Goal: Task Accomplishment & Management: Use online tool/utility

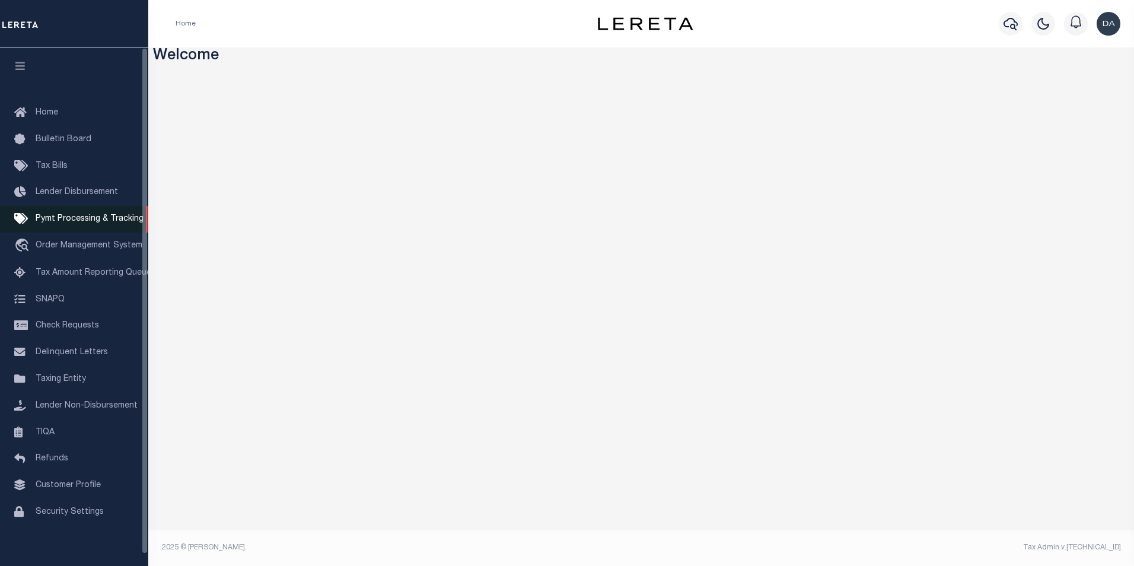
scroll to position [12, 0]
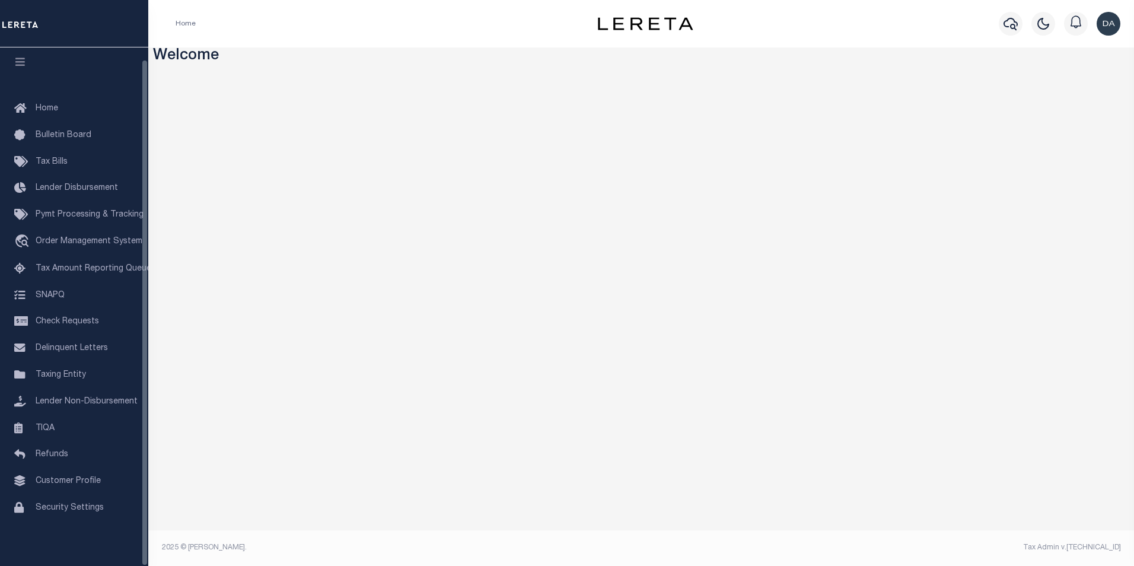
click at [87, 554] on div "Home Bulletin Board Tax Bills Lender Disbursement Pymt Processing & Tracking tr…" at bounding box center [74, 325] width 148 height 482
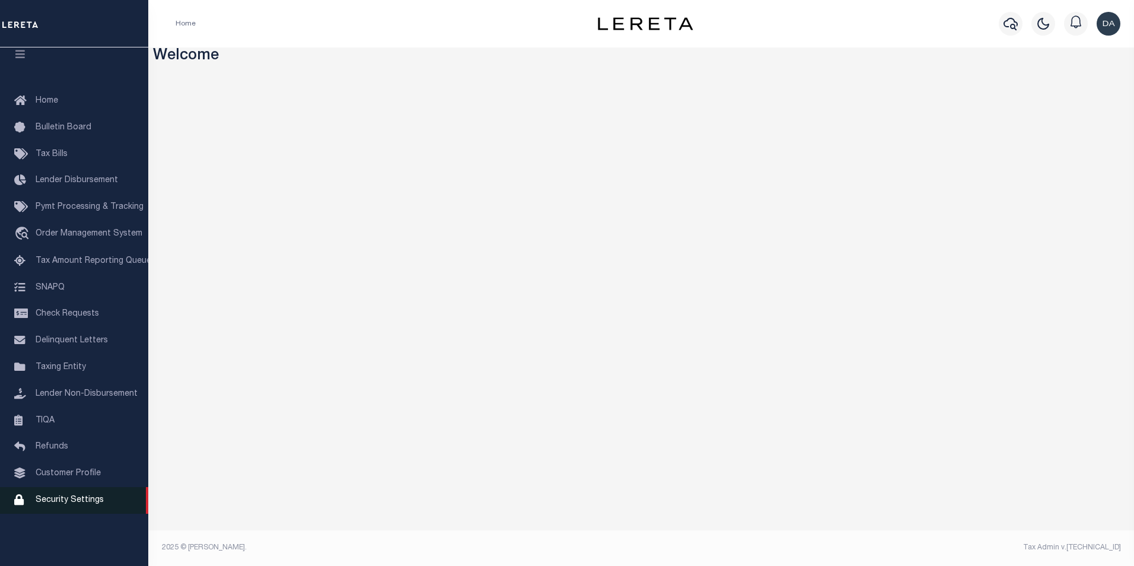
click at [83, 504] on span "Security Settings" at bounding box center [70, 500] width 68 height 8
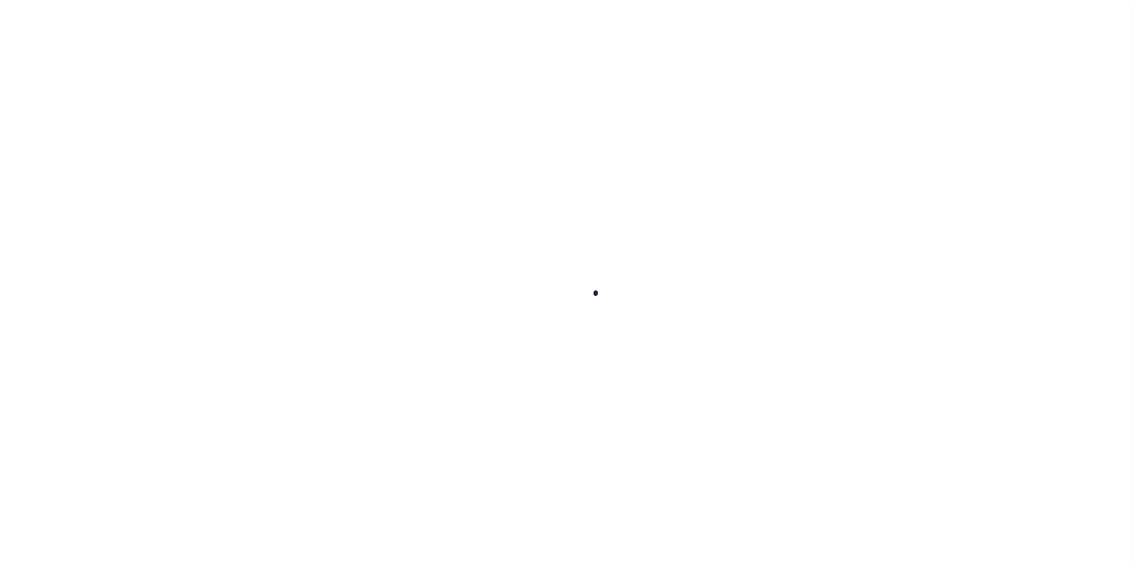
select select "100"
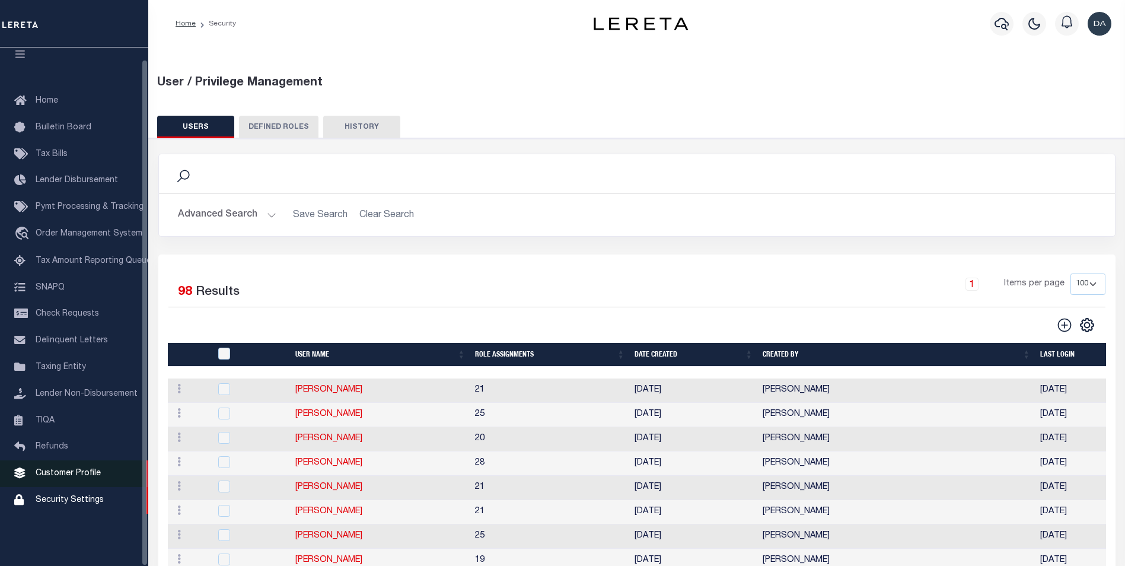
click at [62, 477] on span "Customer Profile" at bounding box center [68, 473] width 65 height 8
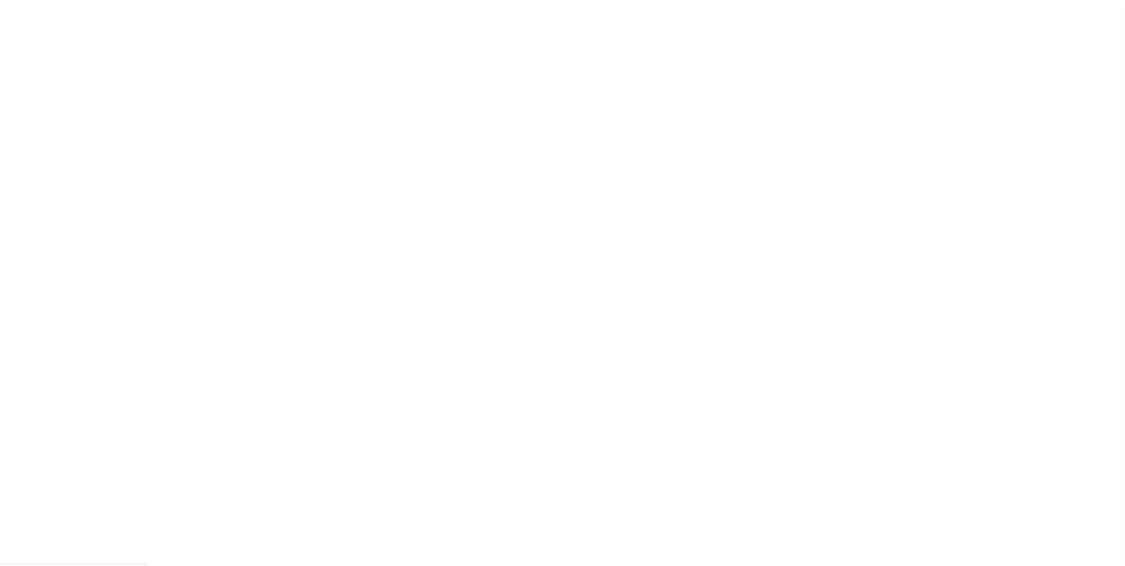
scroll to position [12, 0]
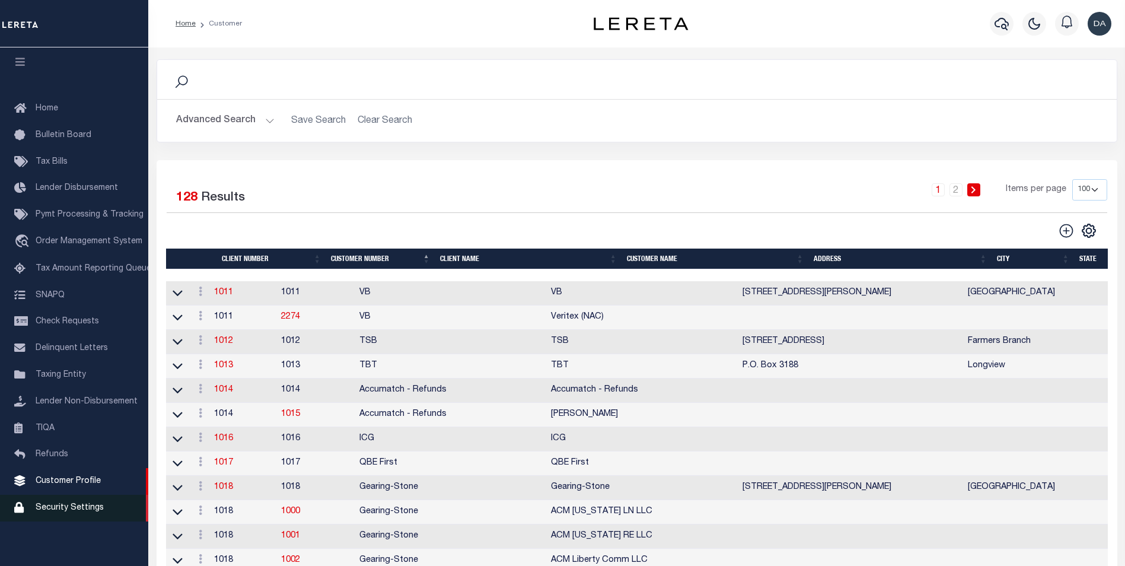
click at [66, 511] on span "Security Settings" at bounding box center [70, 507] width 68 height 8
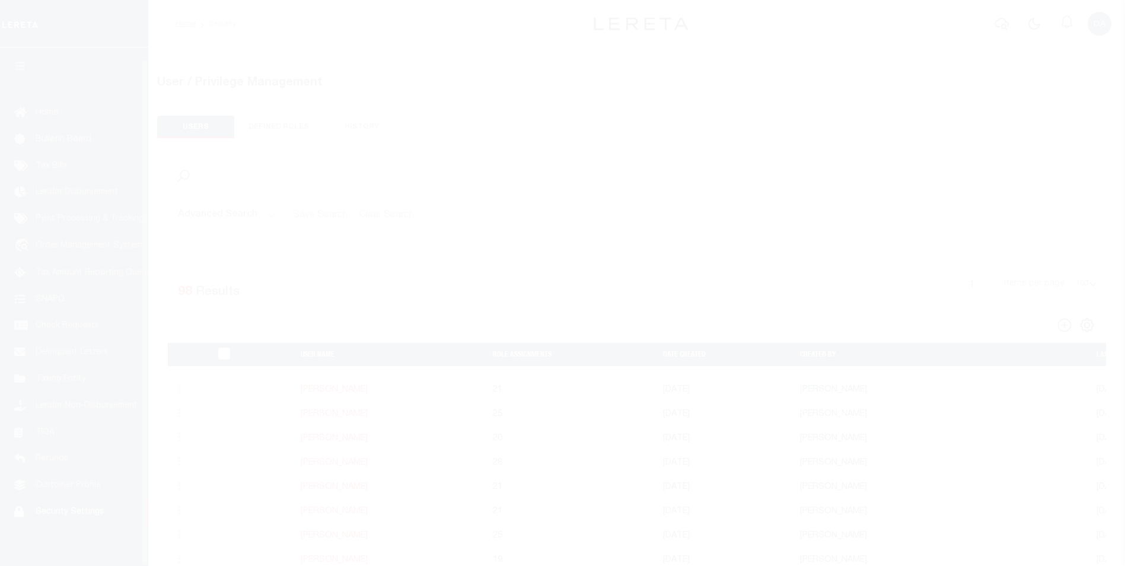
select select "100"
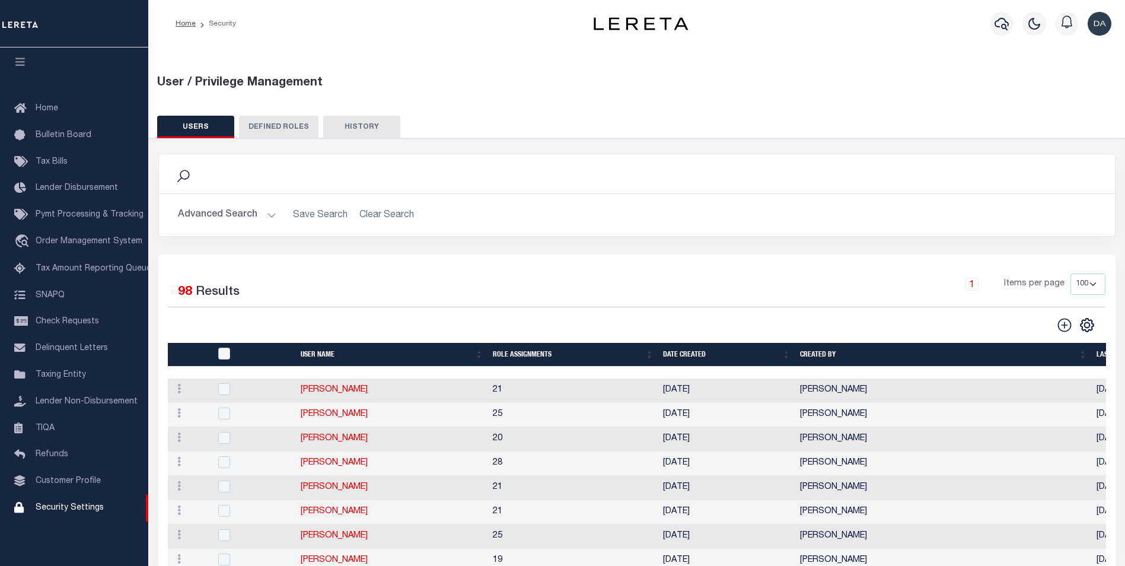
click at [259, 215] on button "Advanced Search" at bounding box center [227, 214] width 98 height 23
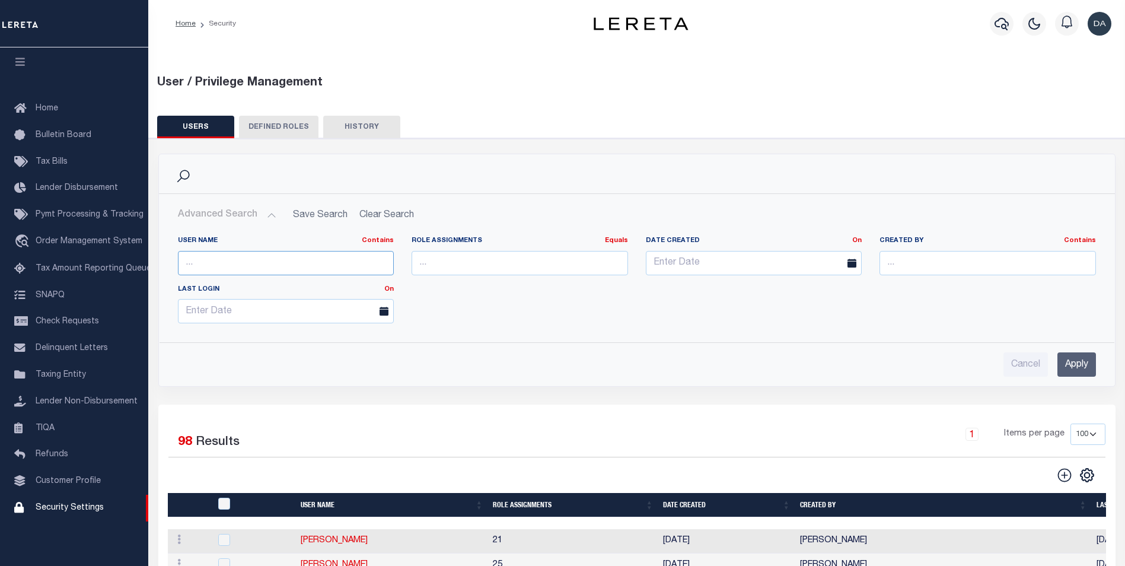
click at [271, 273] on input "text" at bounding box center [286, 263] width 216 height 24
type input "david"
click at [1083, 372] on input "Apply" at bounding box center [1076, 364] width 39 height 24
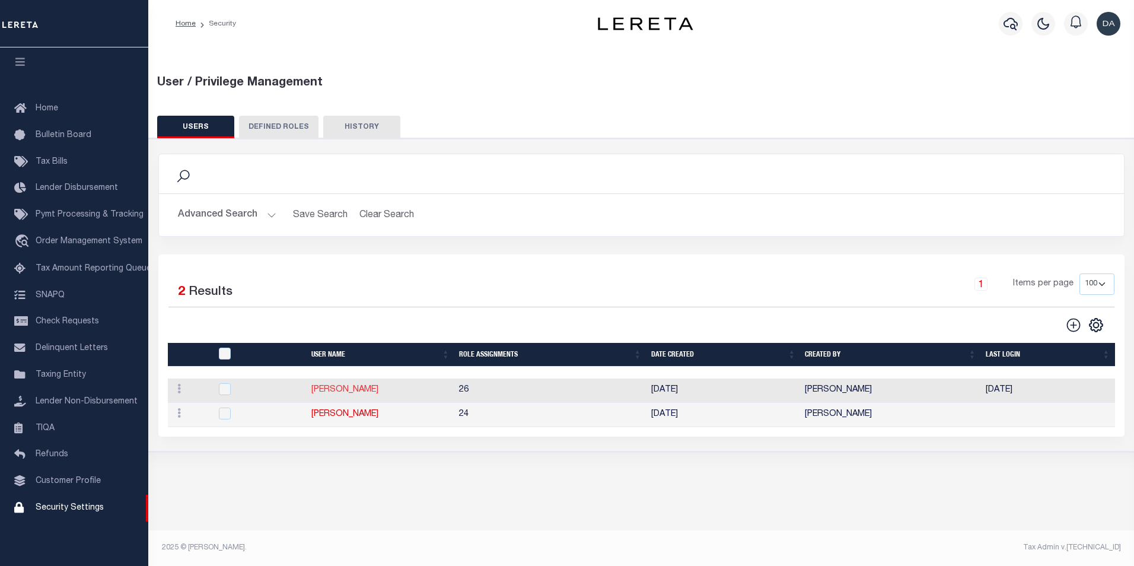
click at [354, 394] on link "[PERSON_NAME]" at bounding box center [344, 389] width 67 height 8
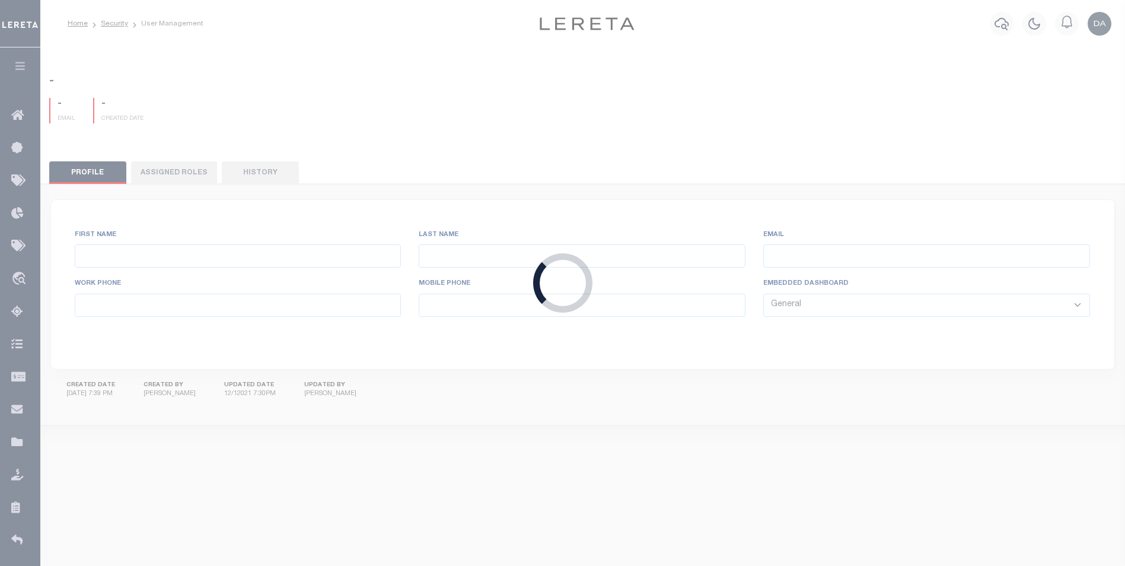
type input "David"
type input "Garcia"
type input "David.Garcia@accumatch.com"
select select "LOC"
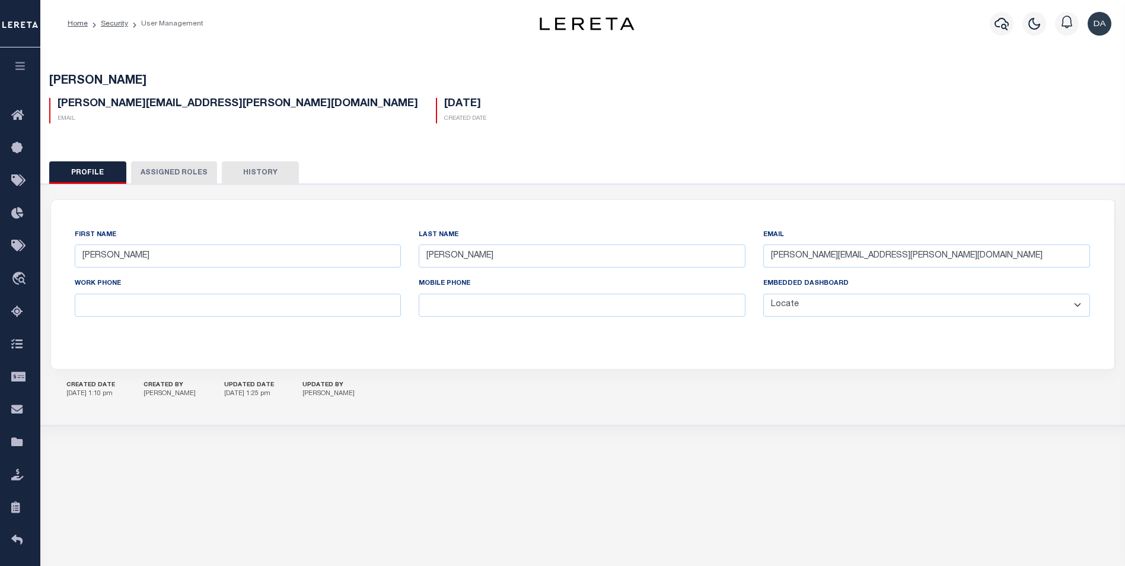
click at [176, 166] on button "Assigned Roles" at bounding box center [174, 172] width 86 height 23
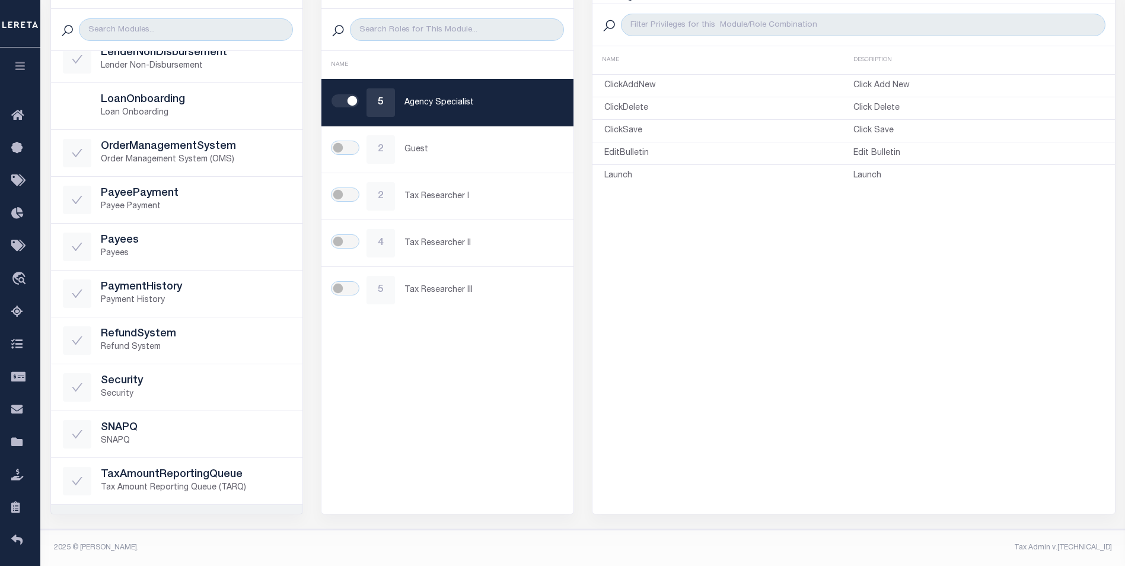
scroll to position [299, 0]
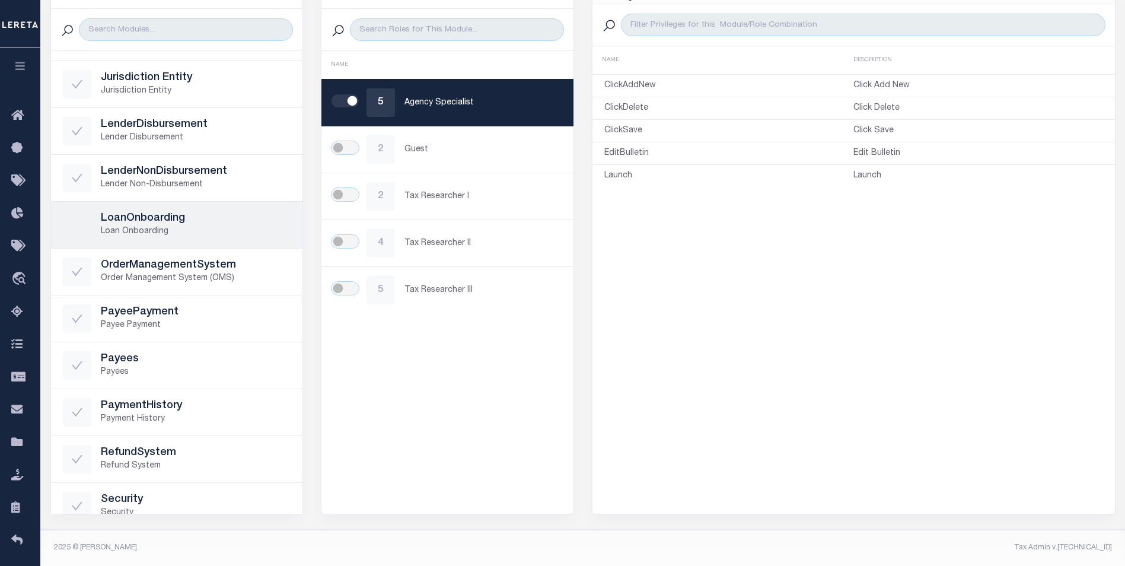
click at [174, 224] on h5 "LoanOnboarding" at bounding box center [196, 218] width 190 height 13
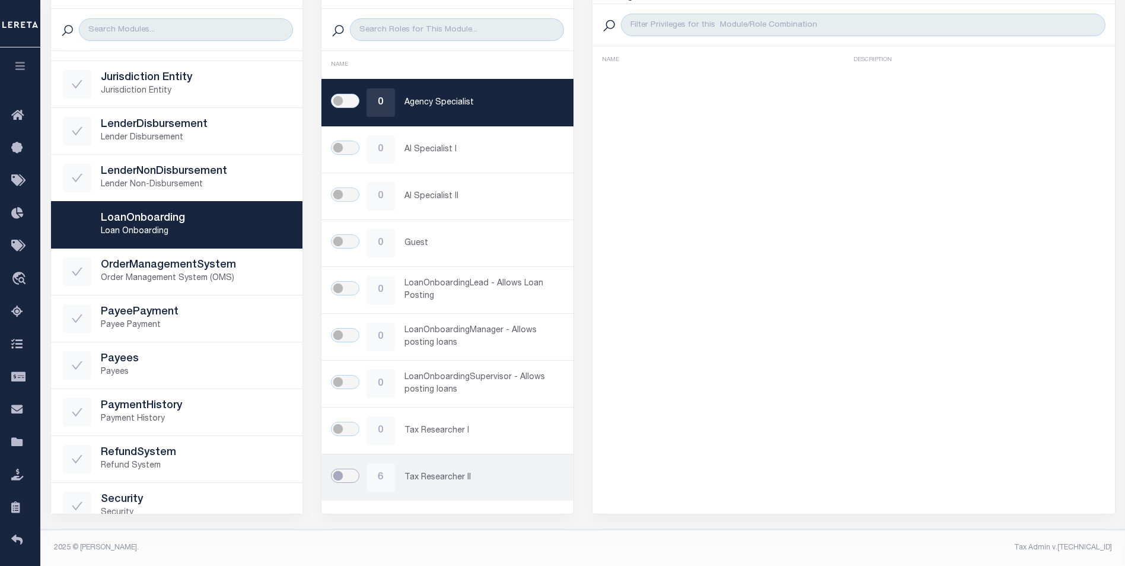
click at [357, 475] on input "checkbox" at bounding box center [345, 475] width 28 height 14
checkbox input "true"
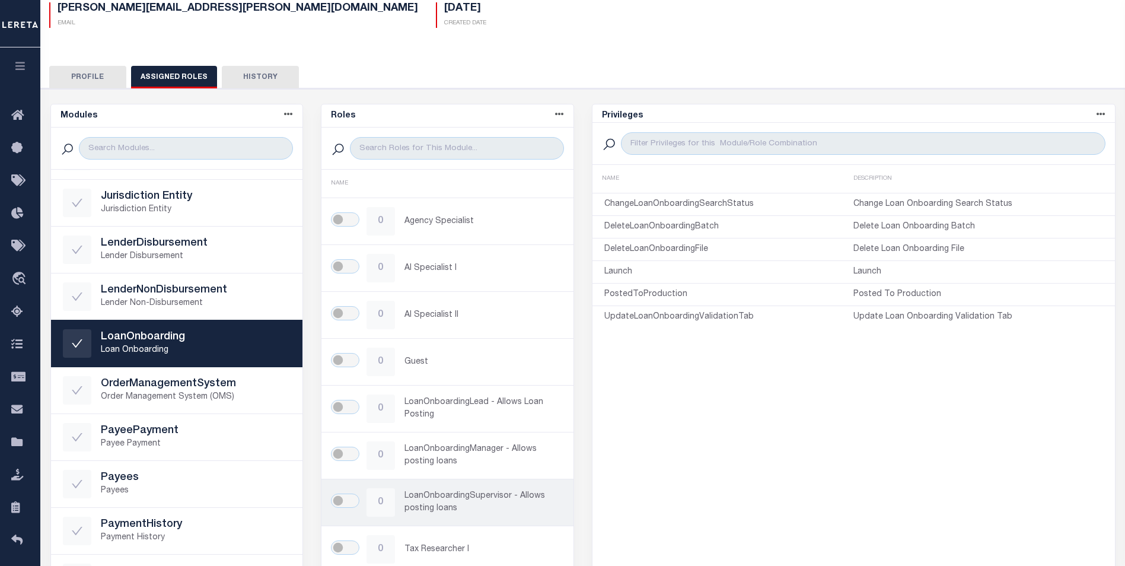
scroll to position [214, 0]
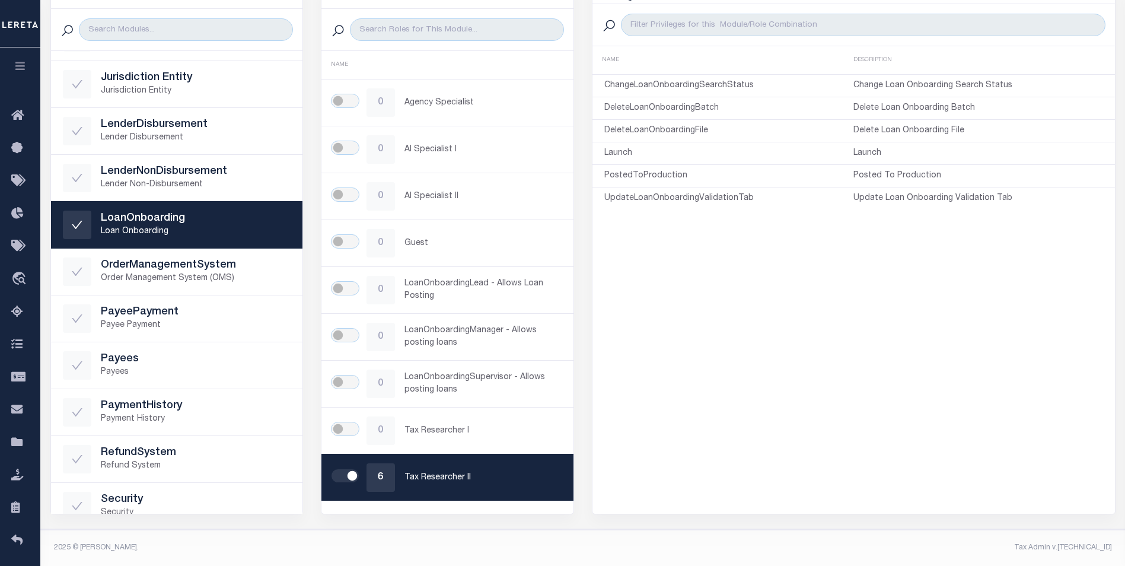
click at [703, 548] on div "Tax Admin v.[TECHNICAL_ID]" at bounding box center [852, 547] width 520 height 11
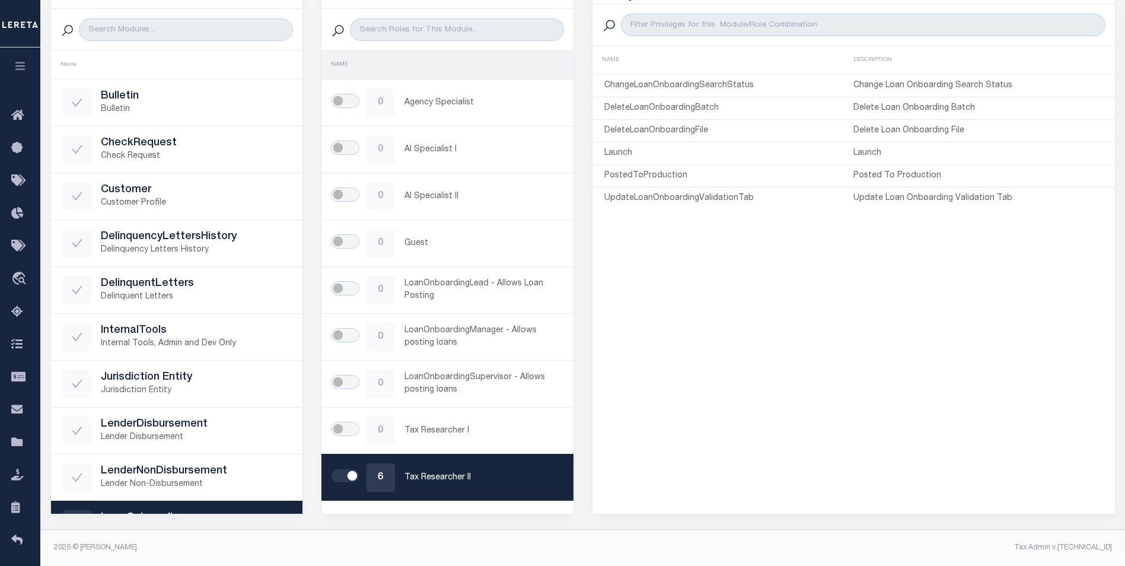
scroll to position [0, 0]
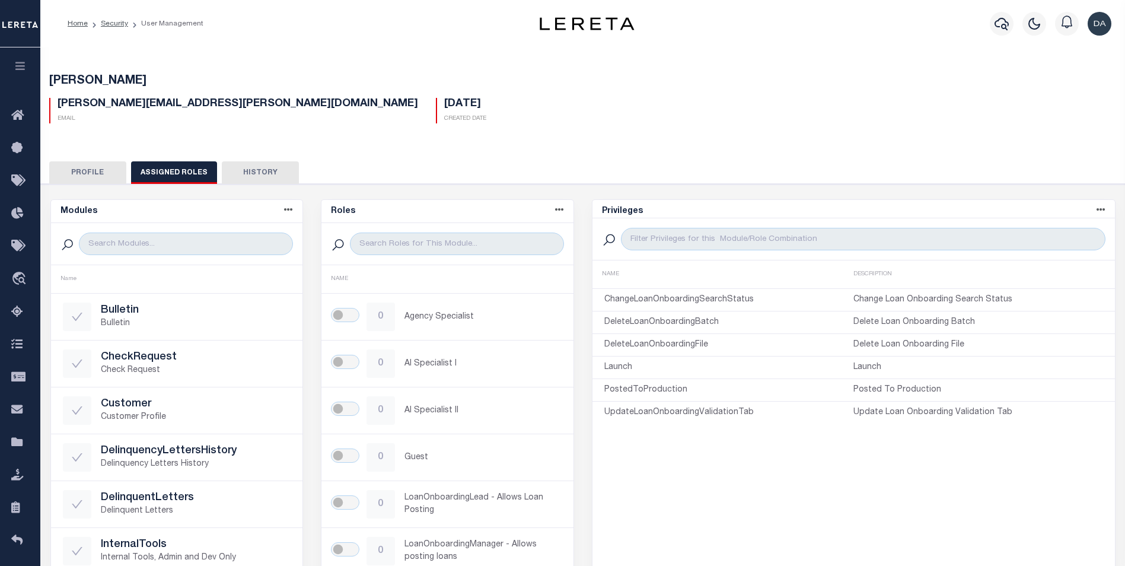
click at [481, 125] on div "David Garcia David.Garcia@accumatch.com Email 11/06/2024 Created Date" at bounding box center [583, 96] width 1096 height 73
click at [1102, 21] on img "button" at bounding box center [1100, 24] width 24 height 24
click at [94, 176] on button "Profile" at bounding box center [87, 172] width 77 height 23
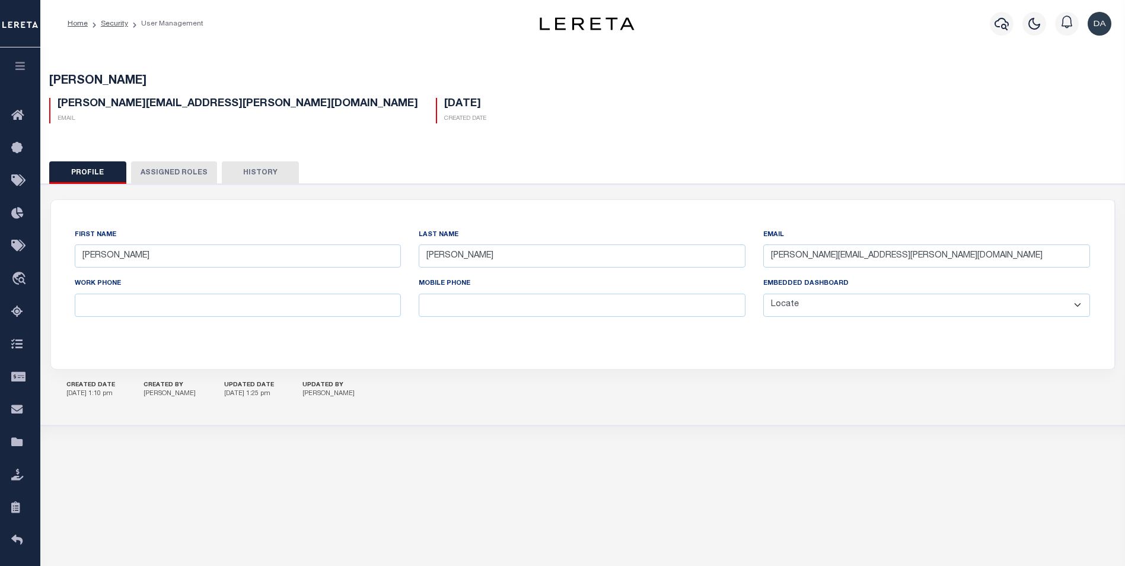
click at [149, 177] on button "Assigned Roles" at bounding box center [174, 172] width 86 height 23
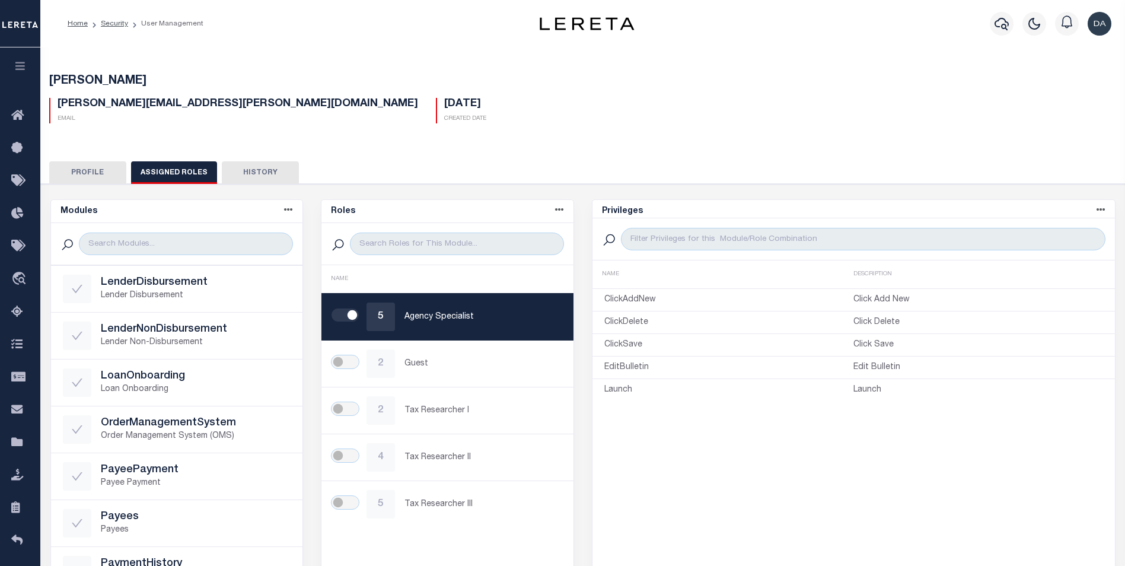
click at [1104, 23] on img "button" at bounding box center [1100, 24] width 24 height 24
click at [1052, 88] on span "Sign out" at bounding box center [1053, 84] width 34 height 8
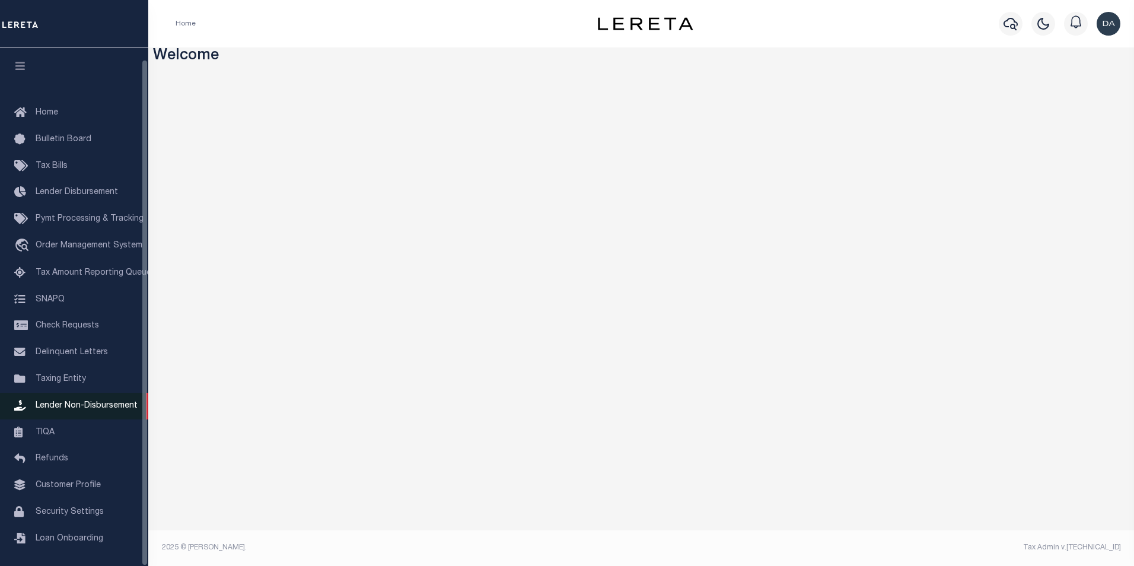
scroll to position [12, 0]
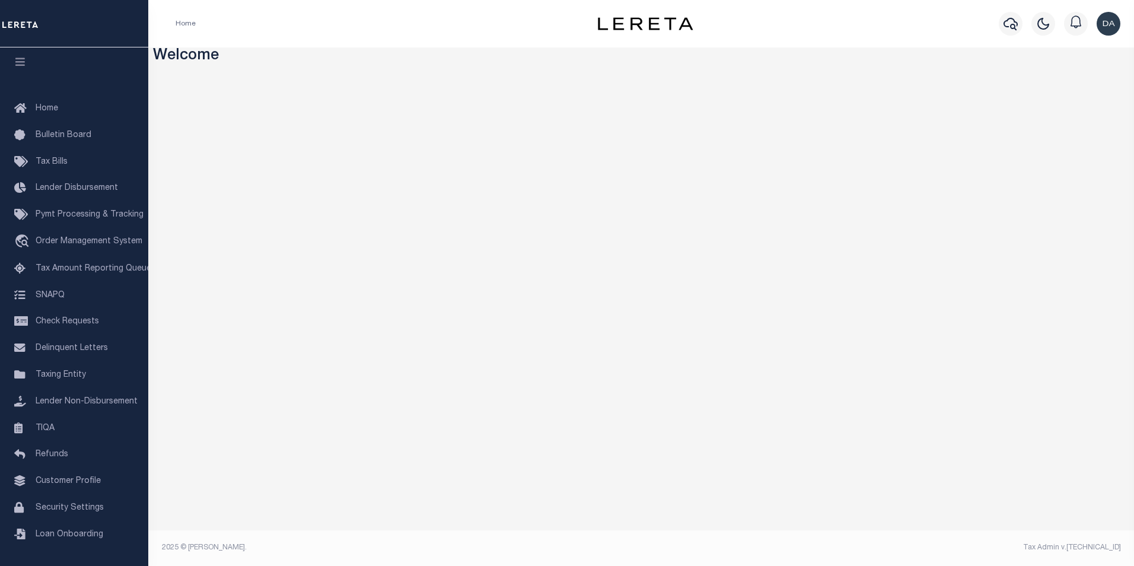
click at [943, 4] on div "Profile Sign out" at bounding box center [925, 24] width 400 height 42
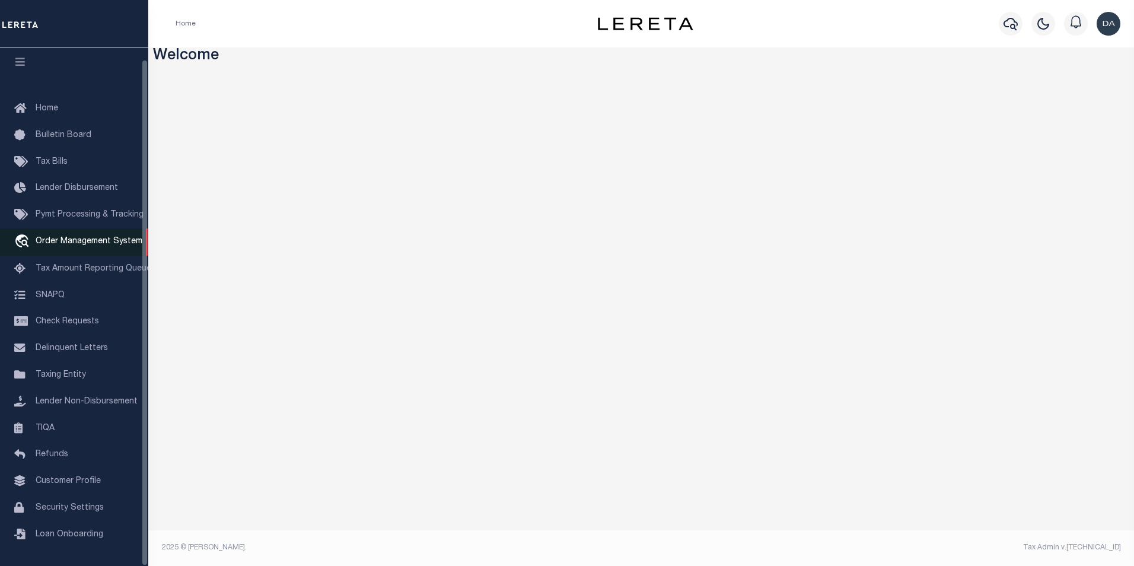
click at [88, 238] on span "Order Management System" at bounding box center [89, 241] width 107 height 8
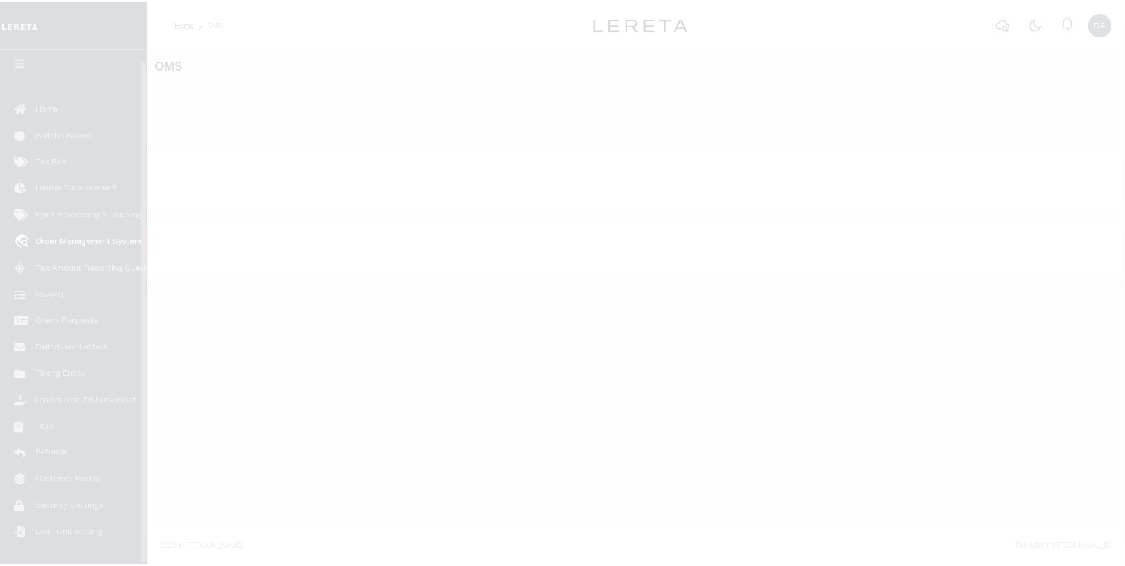
scroll to position [12, 0]
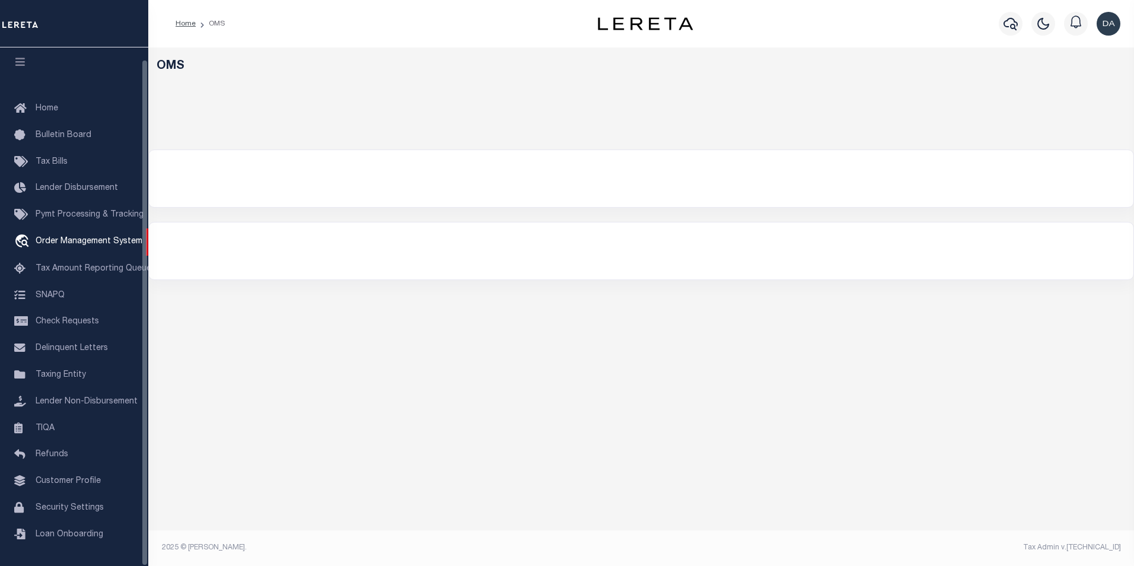
select select "200"
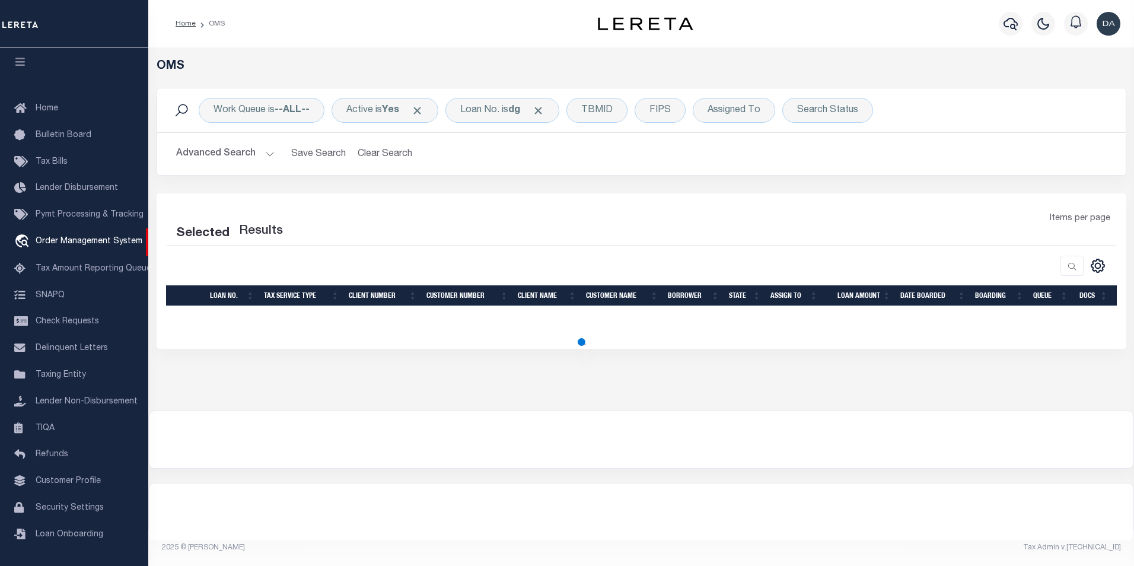
select select "200"
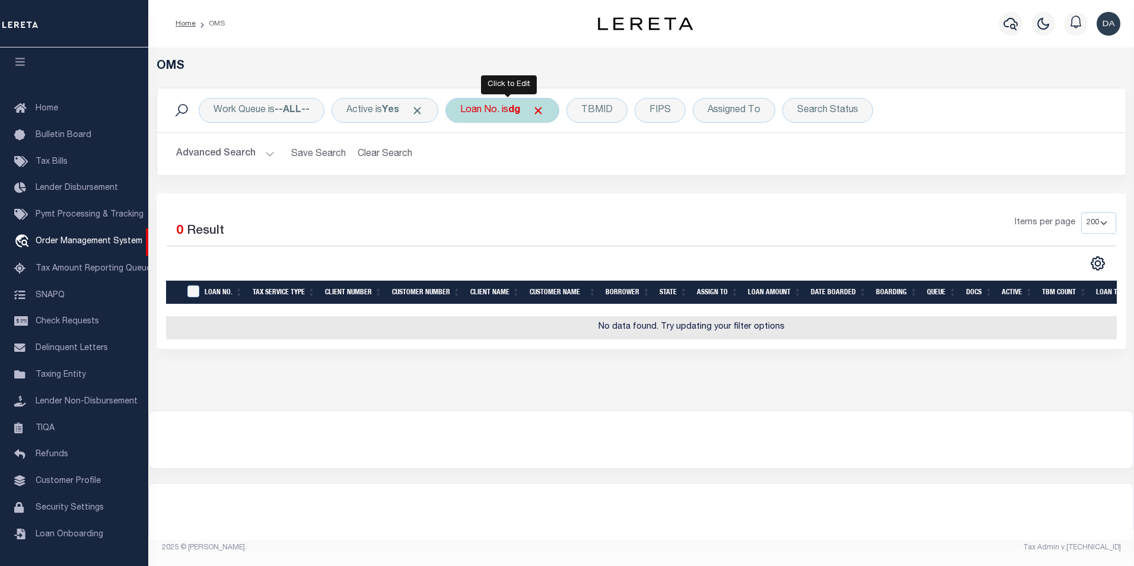
click at [508, 114] on div "Loan No. is dg" at bounding box center [502, 110] width 114 height 25
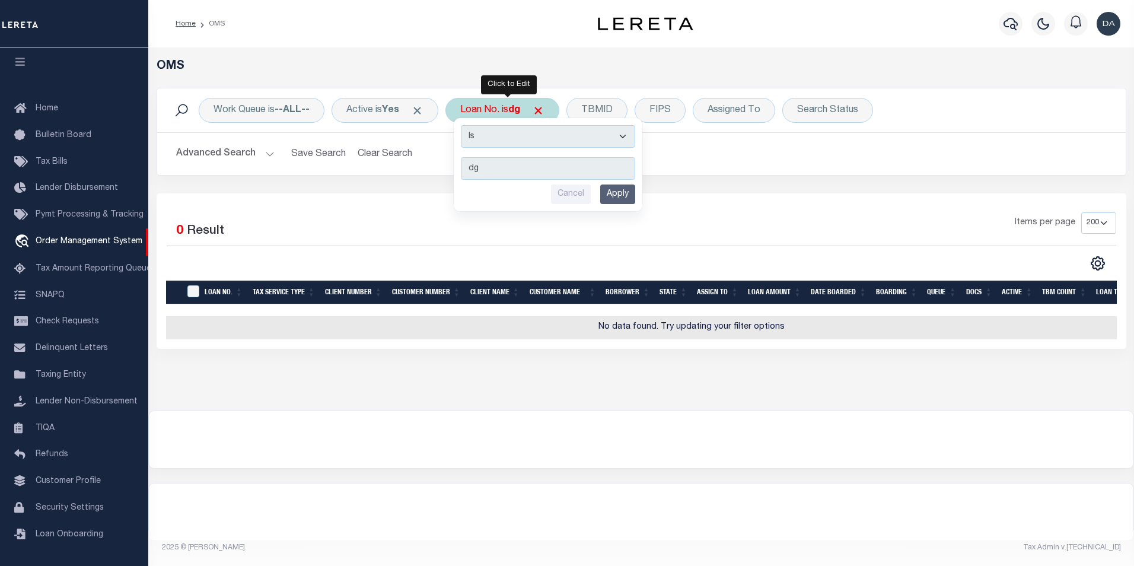
click at [515, 140] on select "Is Contains" at bounding box center [548, 136] width 174 height 23
select select "c"
click at [465, 125] on select "Is Contains" at bounding box center [548, 136] width 174 height 23
click at [613, 196] on input "Apply" at bounding box center [617, 194] width 35 height 20
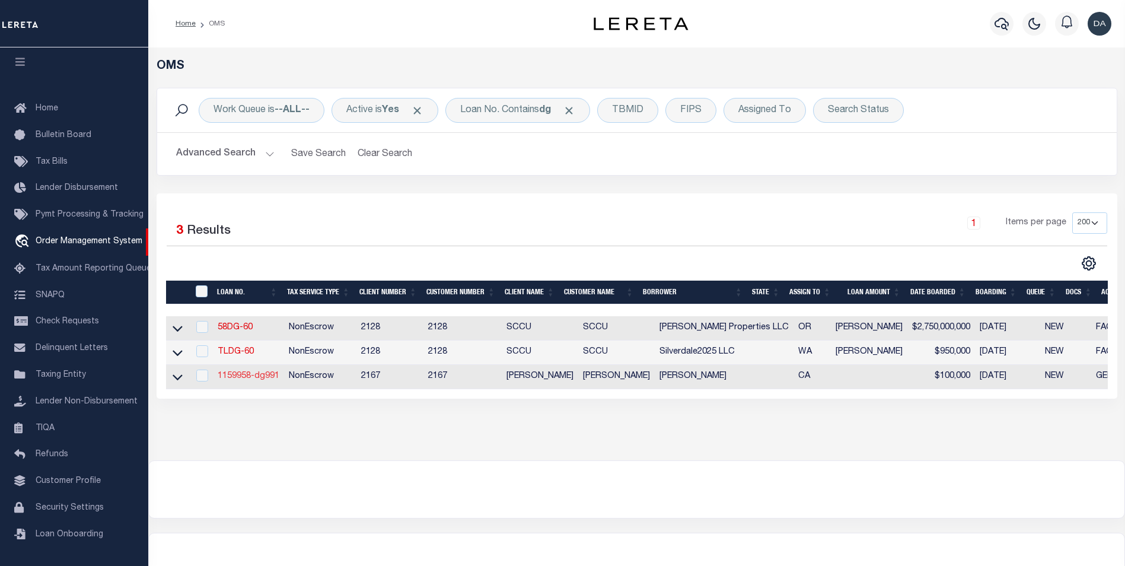
click at [250, 380] on link "1159958-dg991" at bounding box center [249, 376] width 62 height 8
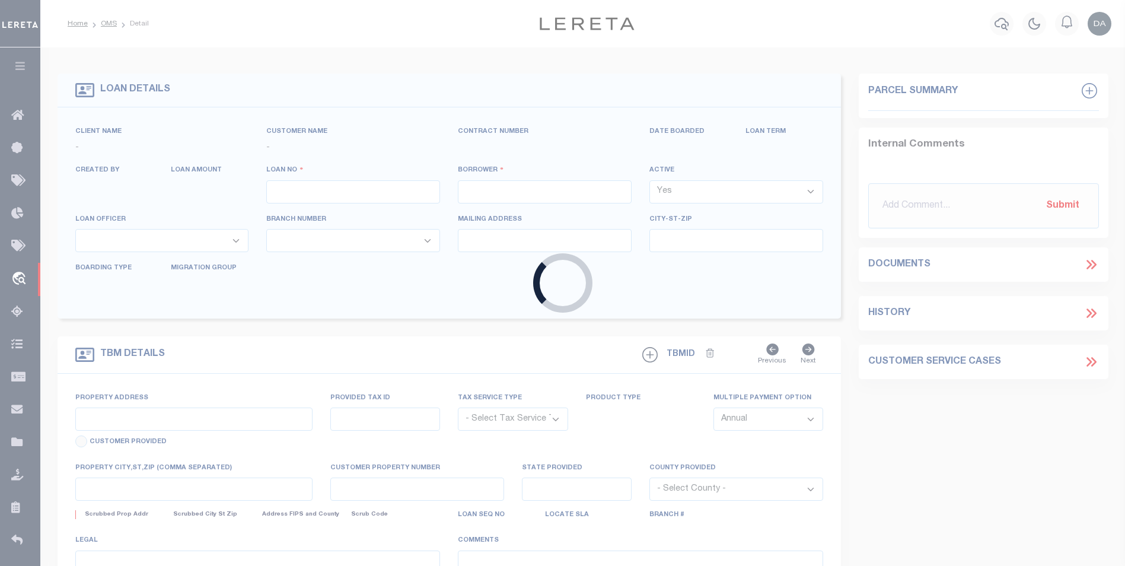
type input "1159958-dg991"
type input "david M garcia"
select select
type input "91007"
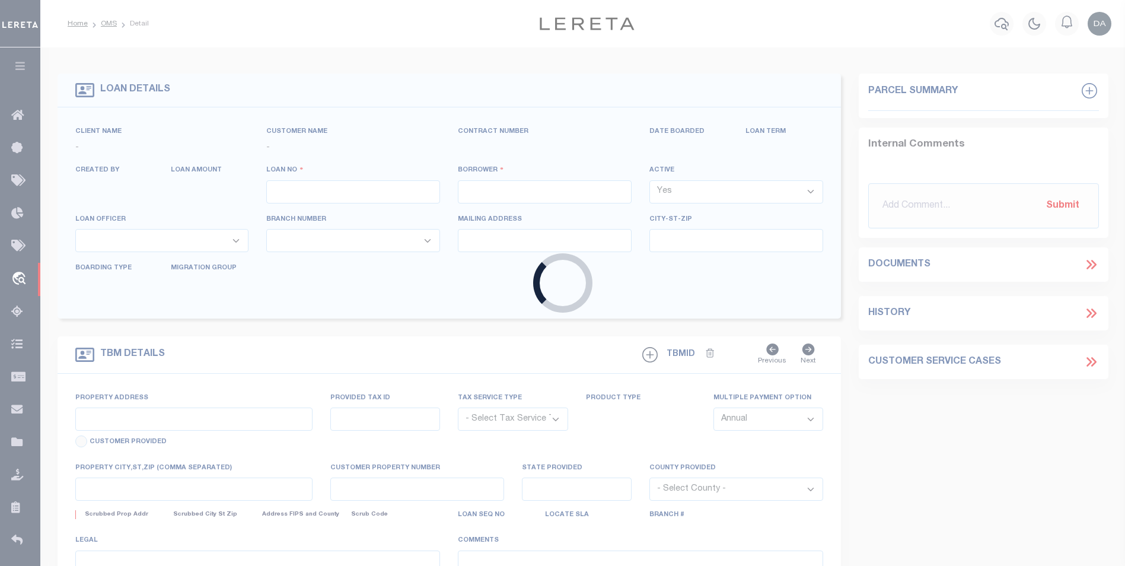
type input "05/09/2025"
select select "10"
select select "NonEscrow"
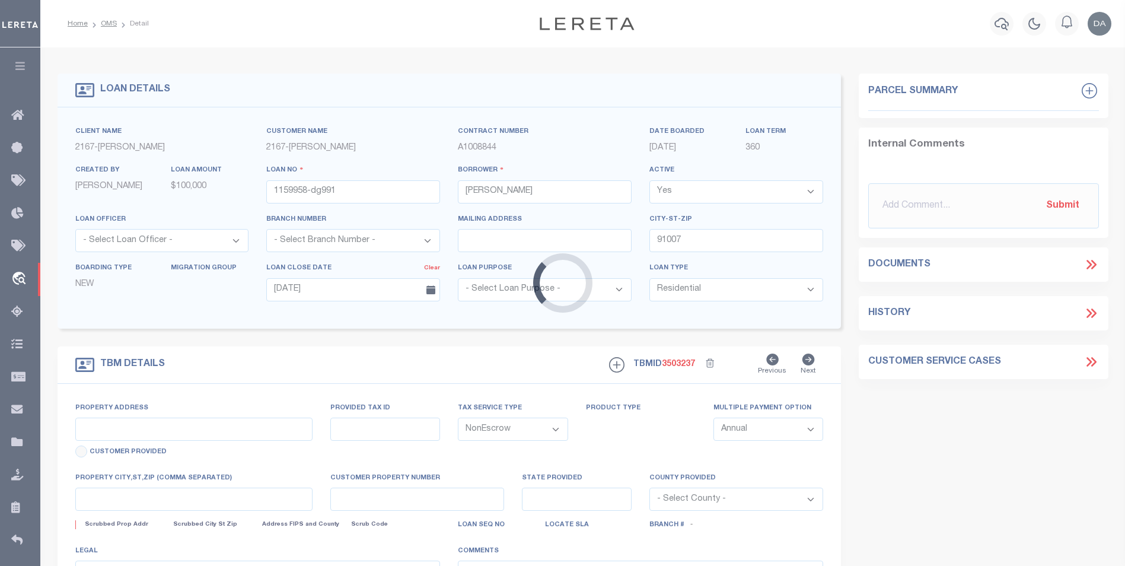
type input "785 SUNSET BLVD"
select select
type input "ARCADIA CA 91007"
type input "CA"
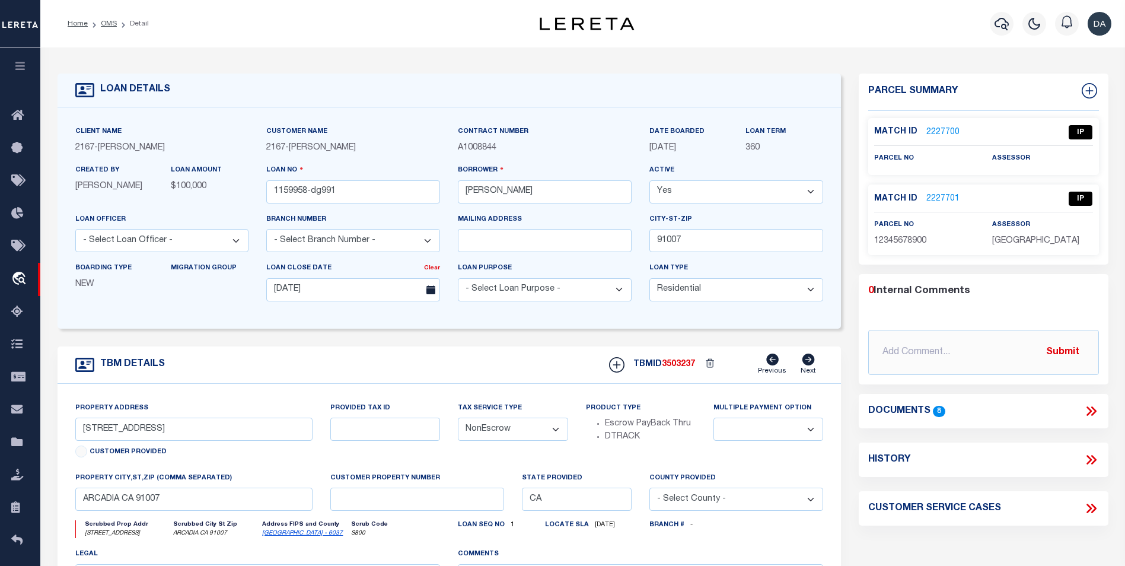
click at [1097, 411] on icon at bounding box center [1090, 410] width 15 height 15
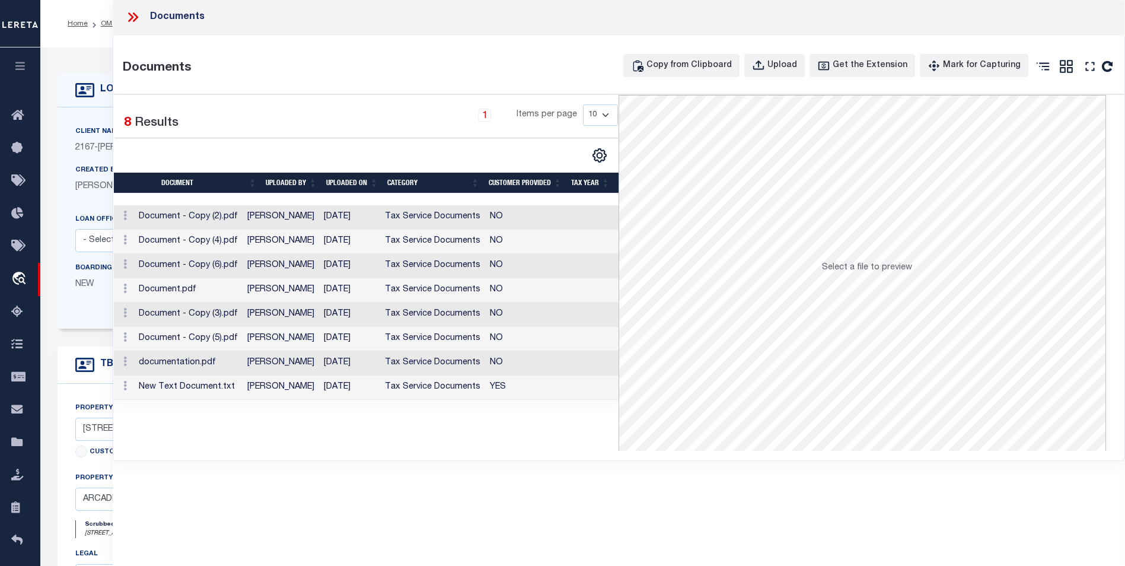
click at [489, 452] on div "Documents Copy from Clipboard Upload Get the Extension Mark for Capturing Got i…" at bounding box center [618, 247] width 1011 height 425
click at [765, 59] on icon "button" at bounding box center [758, 65] width 13 height 13
select select
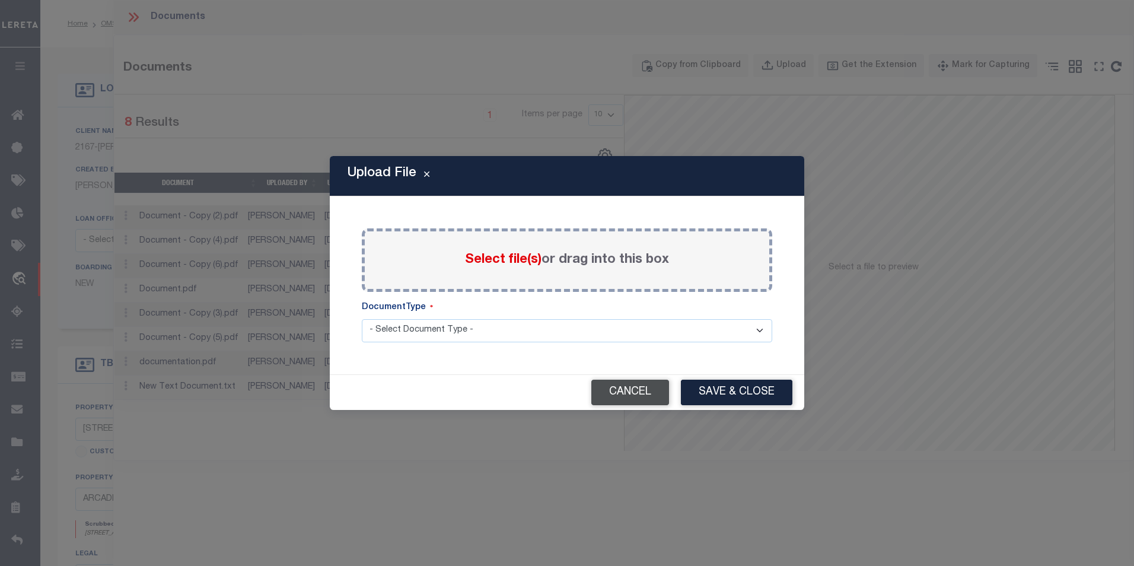
click at [649, 388] on button "Cancel" at bounding box center [630, 392] width 78 height 25
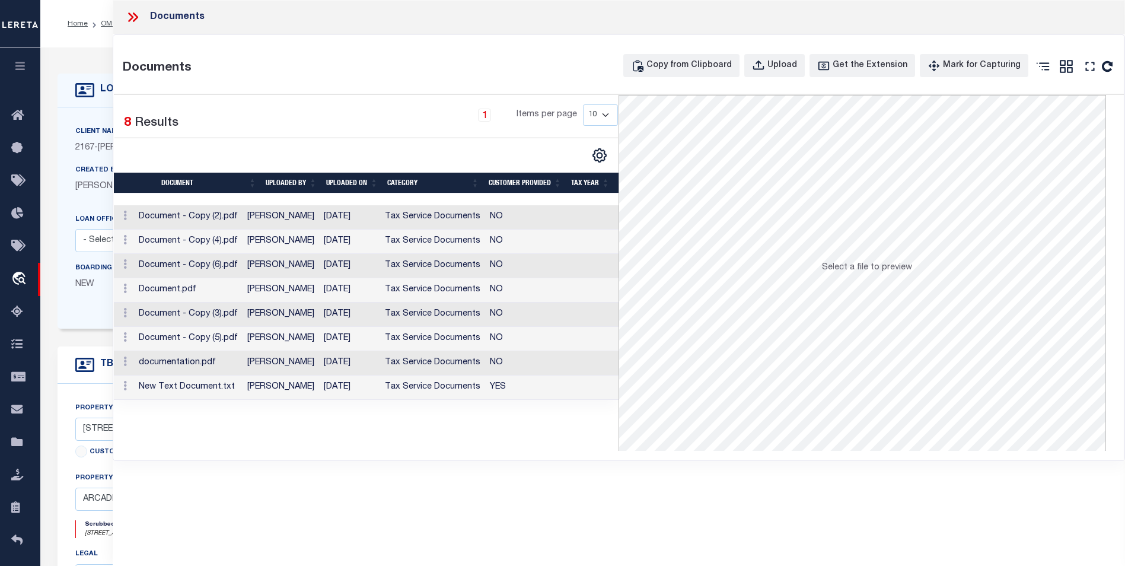
scroll to position [341, 0]
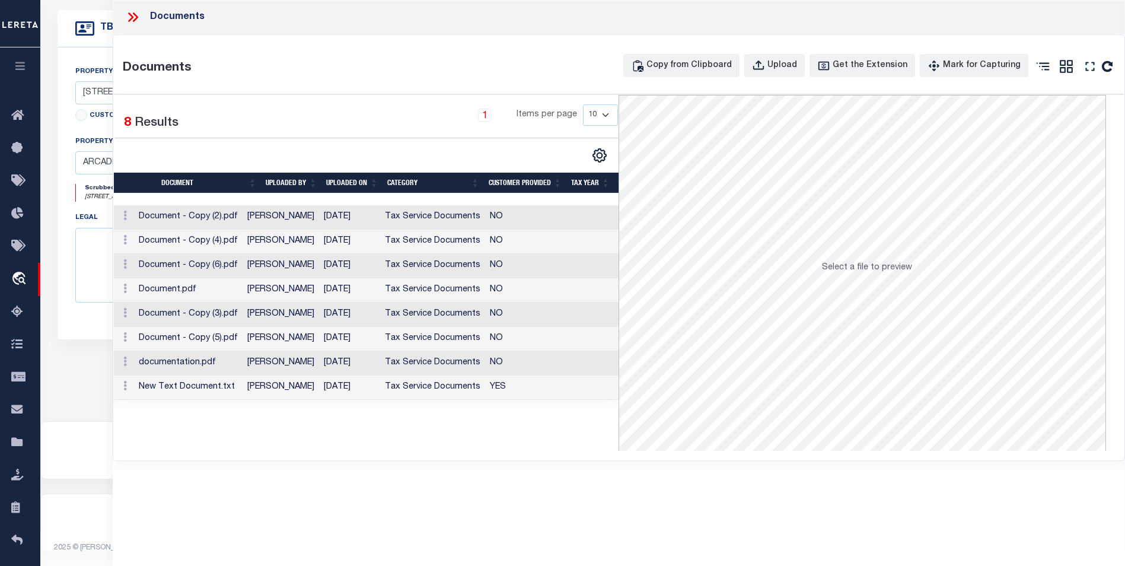
click at [368, 495] on div "Documents Documents Copy from Clipboard Upload Get the Extension Mark for Captu…" at bounding box center [619, 266] width 1012 height 533
click at [130, 18] on icon at bounding box center [132, 16] width 15 height 15
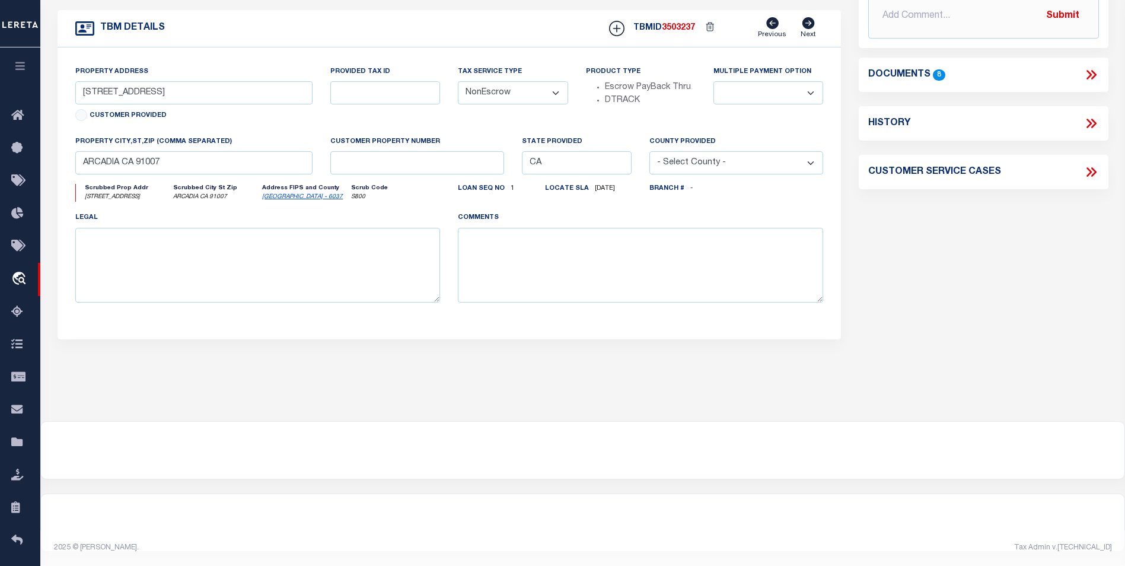
click at [461, 391] on div "LOAN DETAILS Client Name 2167" at bounding box center [582, 66] width 1085 height 710
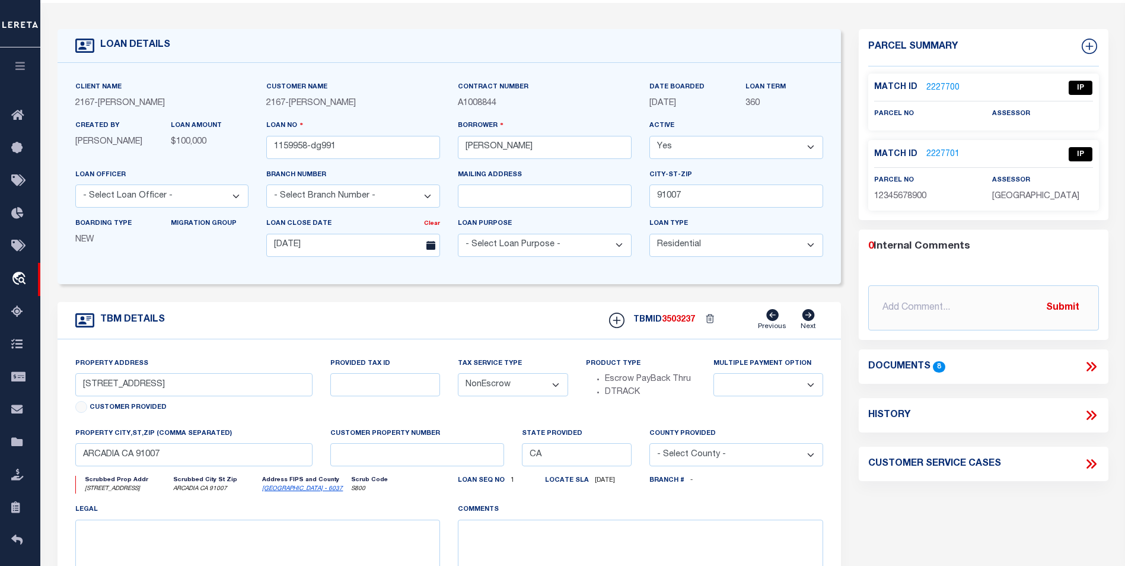
scroll to position [0, 0]
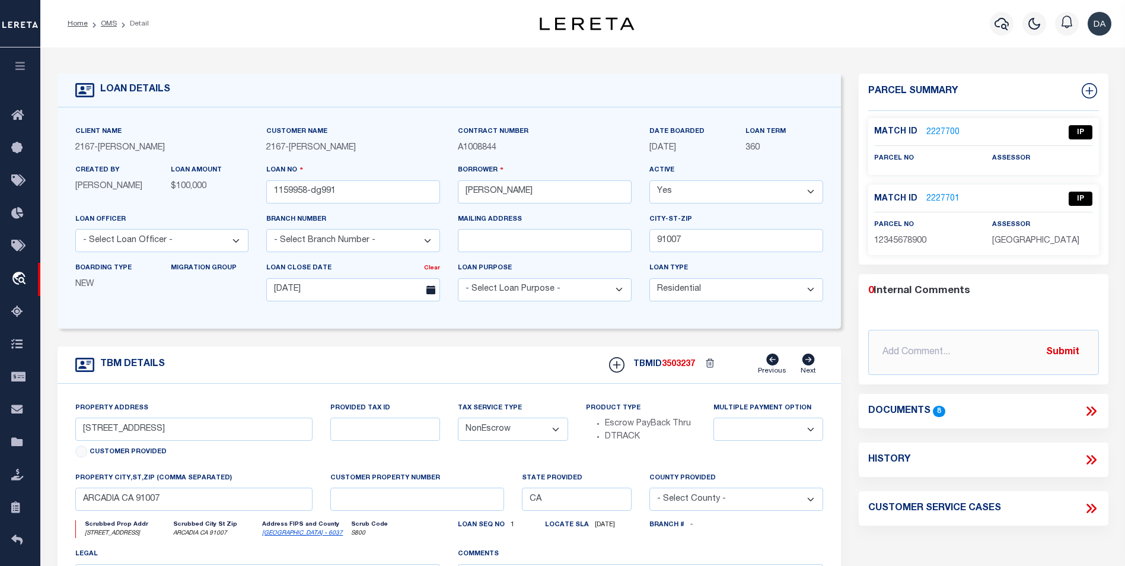
click at [555, 361] on div "TBM DETAILS TBMID 3503237 Previous Next" at bounding box center [450, 364] width 784 height 37
